Goal: Navigation & Orientation: Find specific page/section

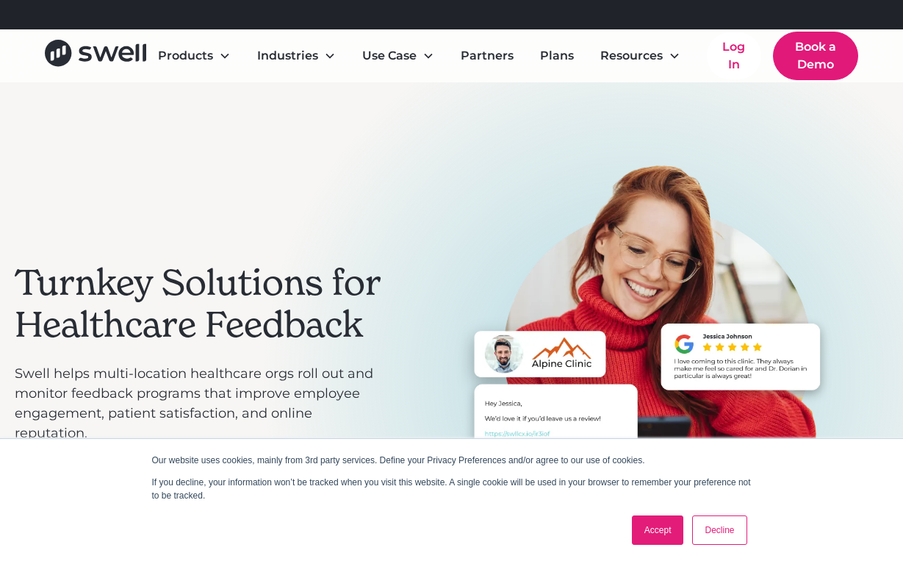
click at [645, 529] on link "Accept" at bounding box center [658, 529] width 52 height 29
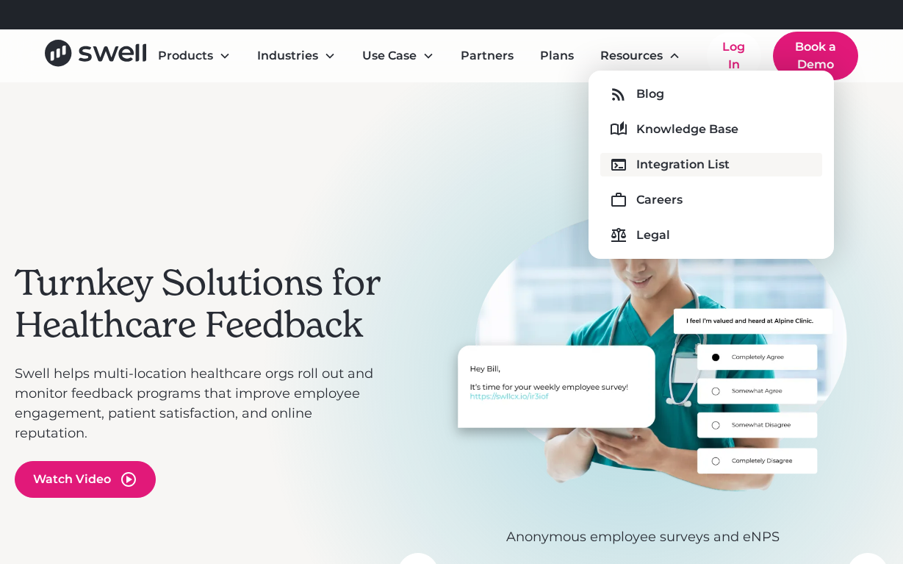
click at [676, 163] on div "Integration List" at bounding box center [683, 165] width 93 height 18
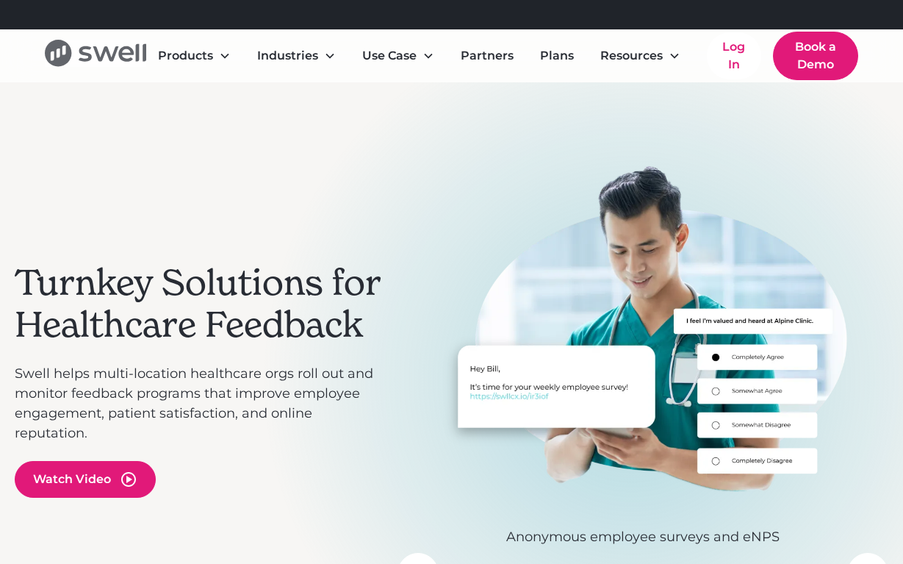
click at [76, 48] on icon "home" at bounding box center [95, 53] width 101 height 26
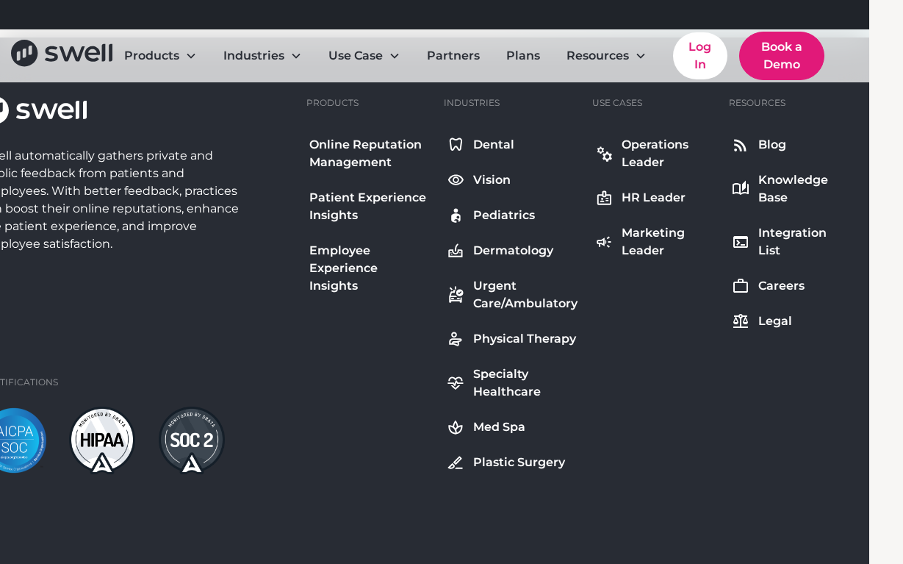
scroll to position [5253, 34]
